Goal: Information Seeking & Learning: Learn about a topic

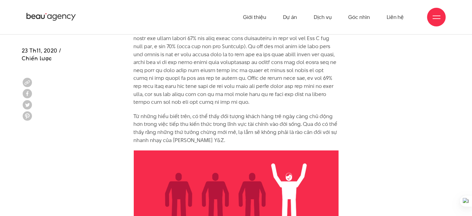
scroll to position [2151, 0]
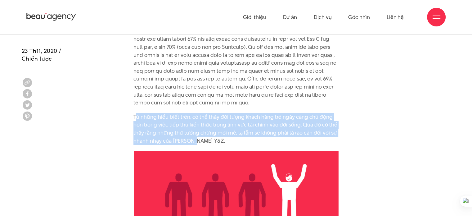
drag, startPoint x: 135, startPoint y: 92, endPoint x: 201, endPoint y: 123, distance: 72.9
click at [206, 114] on p "Từ những hiểu biết trên, có thể thấy đối tượng khách hàng trẻ ngày càng chủ độn…" at bounding box center [235, 129] width 205 height 32
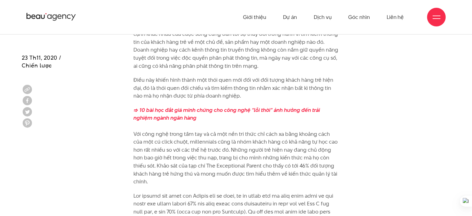
scroll to position [1981, 0]
